Goal: Information Seeking & Learning: Compare options

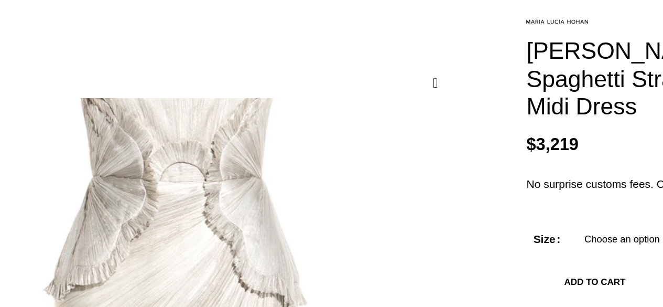
scroll to position [0, 110]
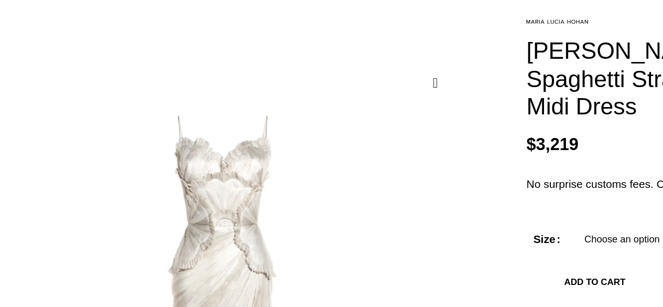
click at [525, 141] on p "$ 3,219" at bounding box center [552, 149] width 205 height 16
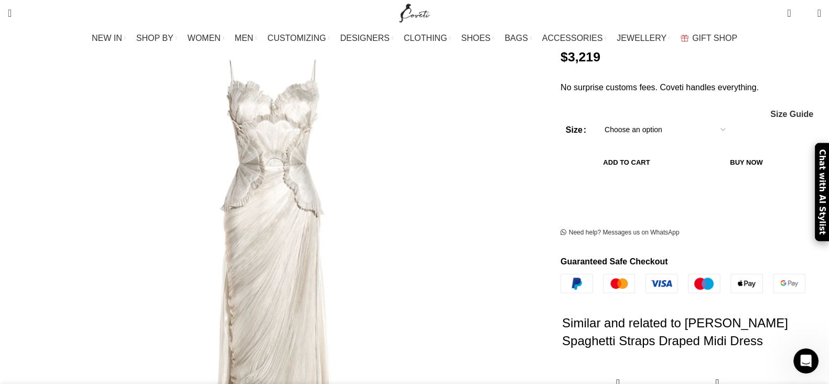
scroll to position [0, 220]
drag, startPoint x: 627, startPoint y: 1, endPoint x: 532, endPoint y: 301, distance: 315.6
click at [562, 301] on h2 "Similar and related to [PERSON_NAME] Spaghetti Straps Draped Midi Dress" at bounding box center [684, 331] width 245 height 77
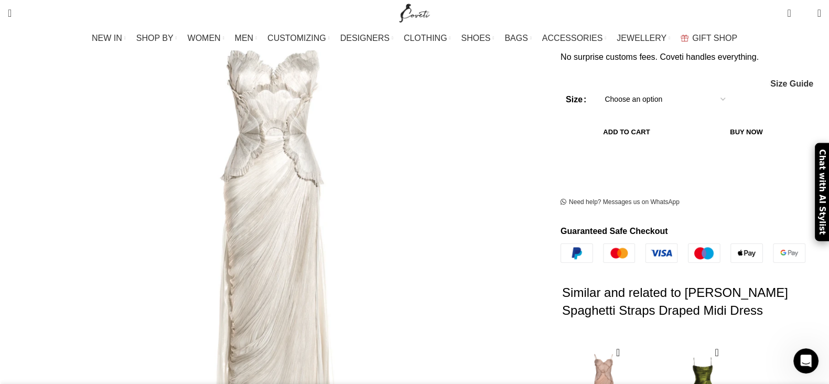
scroll to position [203, 0]
click at [380, 77] on img "1 / 1" at bounding box center [94, 302] width 704 height 1048
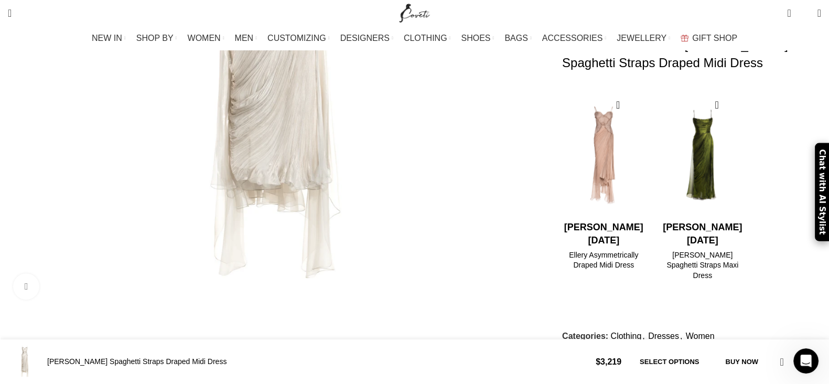
scroll to position [450, 0]
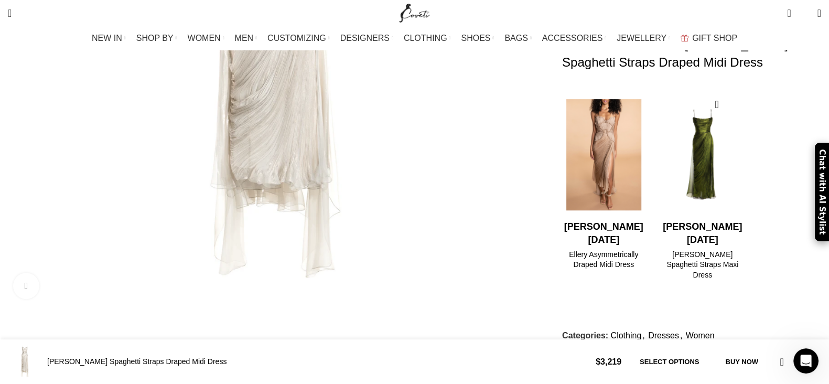
click at [587, 177] on img "1 / 2" at bounding box center [603, 154] width 85 height 129
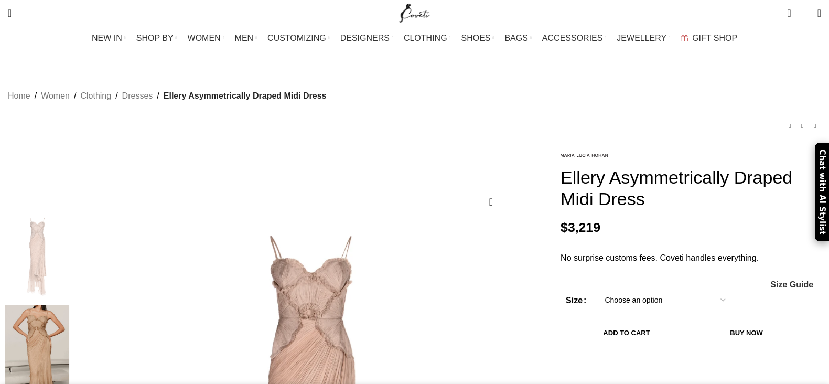
click at [69, 305] on img at bounding box center [37, 348] width 64 height 86
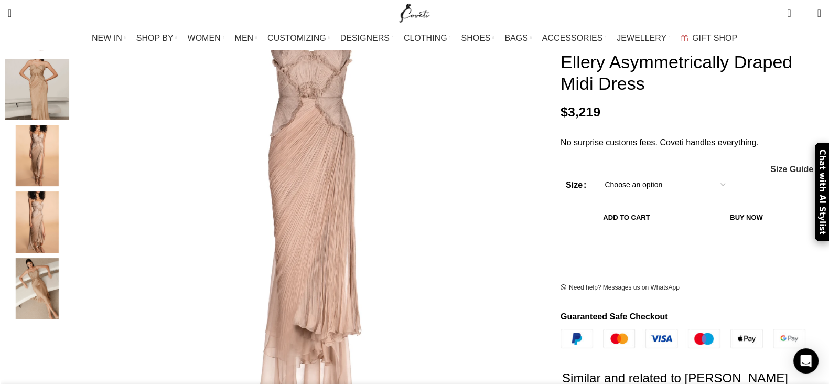
scroll to position [222, 0]
click at [69, 263] on img "5 / 5" at bounding box center [37, 288] width 64 height 61
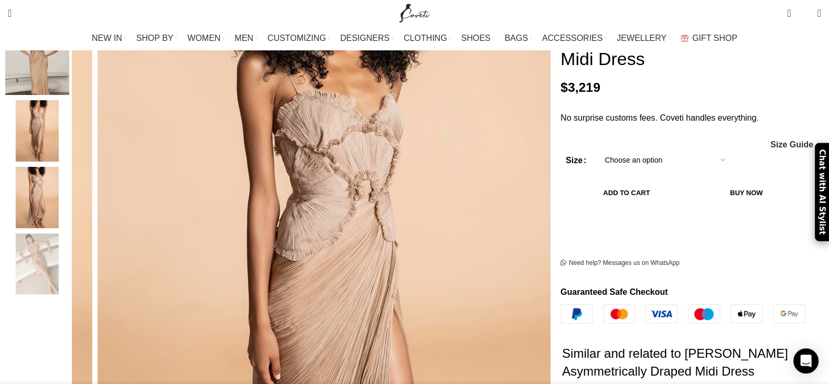
scroll to position [0, 220]
click at [69, 183] on img "4 / 5" at bounding box center [37, 198] width 64 height 61
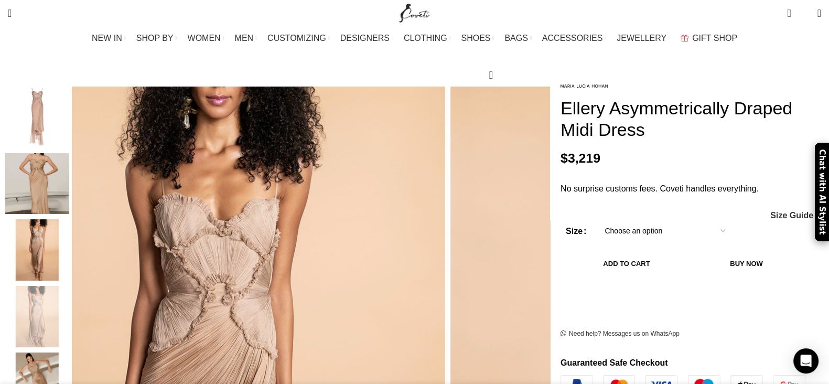
scroll to position [0, 331]
click at [69, 177] on img "2 / 5" at bounding box center [37, 183] width 64 height 61
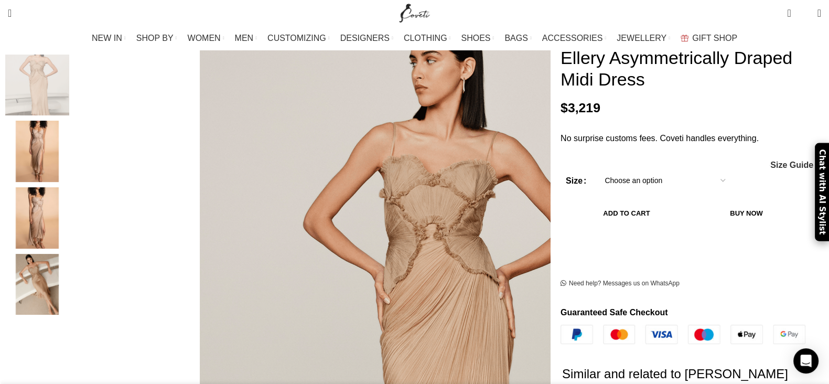
scroll to position [226, 0]
click at [69, 197] on img "4 / 5" at bounding box center [37, 218] width 64 height 61
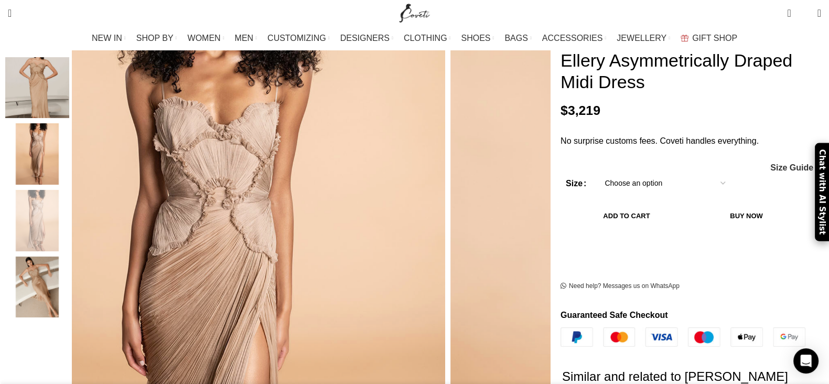
scroll to position [224, 0]
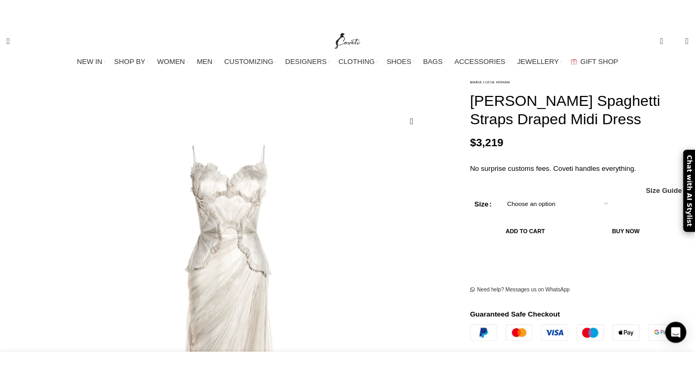
scroll to position [0, 1765]
